Goal: Book appointment/travel/reservation

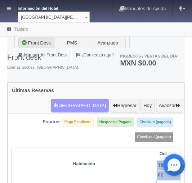
click at [78, 99] on button "[GEOGRAPHIC_DATA]" at bounding box center [80, 106] width 58 height 14
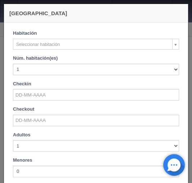
checkbox input "false"
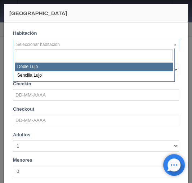
select select "577"
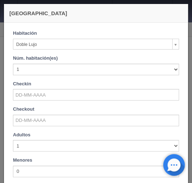
checkbox input "false"
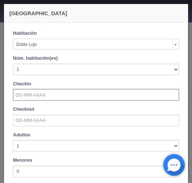
click at [24, 93] on input "text" at bounding box center [96, 95] width 166 height 12
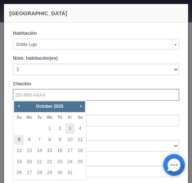
click at [19, 140] on link "5" at bounding box center [18, 139] width 9 height 10
type input "[DATE]"
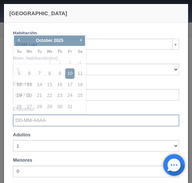
click at [23, 117] on input "text" at bounding box center [96, 120] width 166 height 12
checkbox input "false"
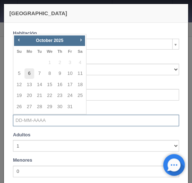
click at [27, 73] on link "6" at bounding box center [29, 73] width 9 height 10
type input "[DATE]"
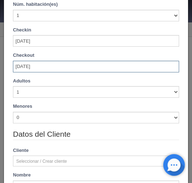
scroll to position [58, 0]
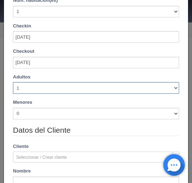
click at [170, 88] on select "1 2 3 4 5 6 7 8 9 10" at bounding box center [96, 88] width 166 height 12
checkbox input "false"
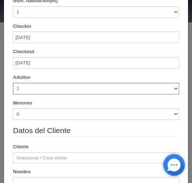
type input "1220.00"
checkbox input "false"
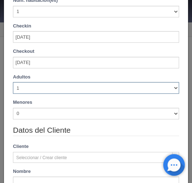
select select "2"
click at [13, 82] on select "1 2 3 4 5 6 7 8 9 10" at bounding box center [96, 88] width 166 height 12
checkbox input "false"
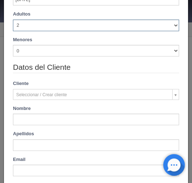
type input "1220.00"
checkbox input "false"
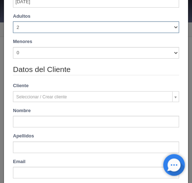
scroll to position [168, 0]
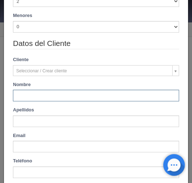
click at [31, 98] on input "text" at bounding box center [96, 96] width 166 height 12
